Goal: Ask a question

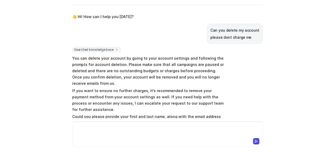
scroll to position [440, 0]
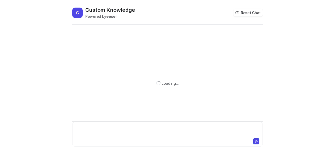
click at [96, 129] on div at bounding box center [168, 131] width 188 height 12
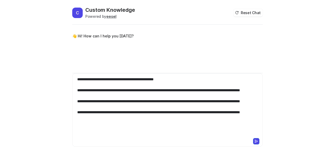
click at [257, 141] on icon at bounding box center [257, 142] width 4 height 4
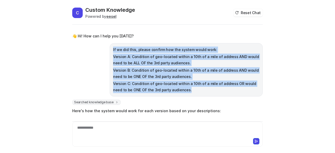
drag, startPoint x: 172, startPoint y: 90, endPoint x: 107, endPoint y: 50, distance: 76.7
click at [110, 50] on div "If we did this, please confirm how the system would work: Version A: Condition …" at bounding box center [186, 69] width 153 height 53
copy span "If we did this, please confirm how the system would work: Version A: Condition …"
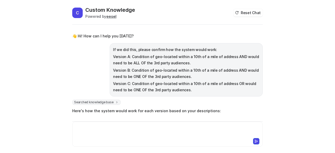
click at [146, 135] on div at bounding box center [168, 131] width 188 height 12
